Goal: Transaction & Acquisition: Download file/media

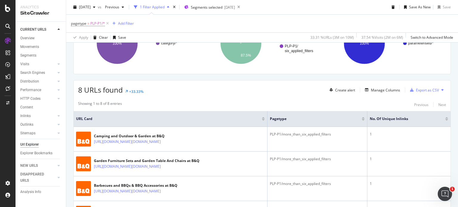
scroll to position [119, 0]
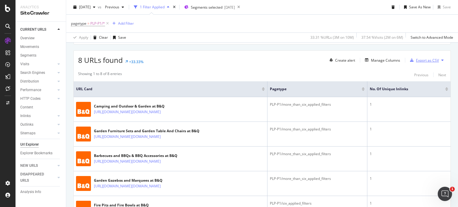
click at [434, 60] on div "Export as CSV" at bounding box center [427, 60] width 23 height 5
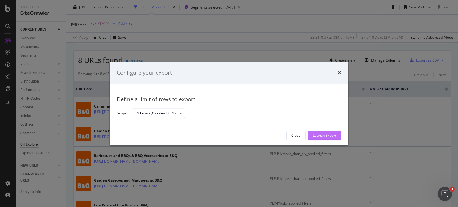
click at [329, 134] on div "Launch Export" at bounding box center [325, 135] width 24 height 5
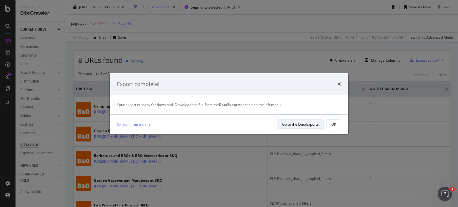
click at [314, 123] on div "Go to the DataExports" at bounding box center [300, 124] width 37 height 5
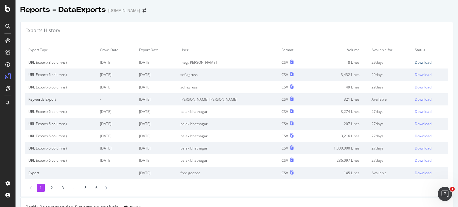
click at [417, 61] on div "Download" at bounding box center [422, 62] width 17 height 5
